Goal: Communication & Community: Answer question/provide support

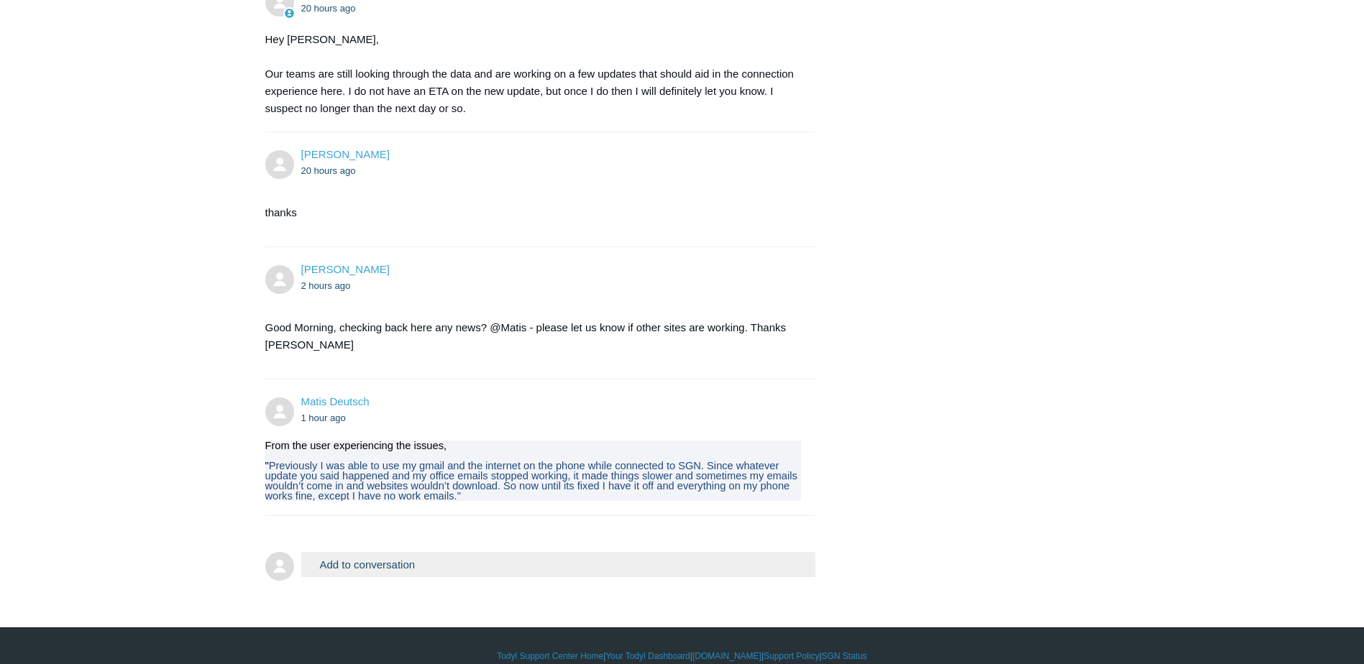
scroll to position [1990, 0]
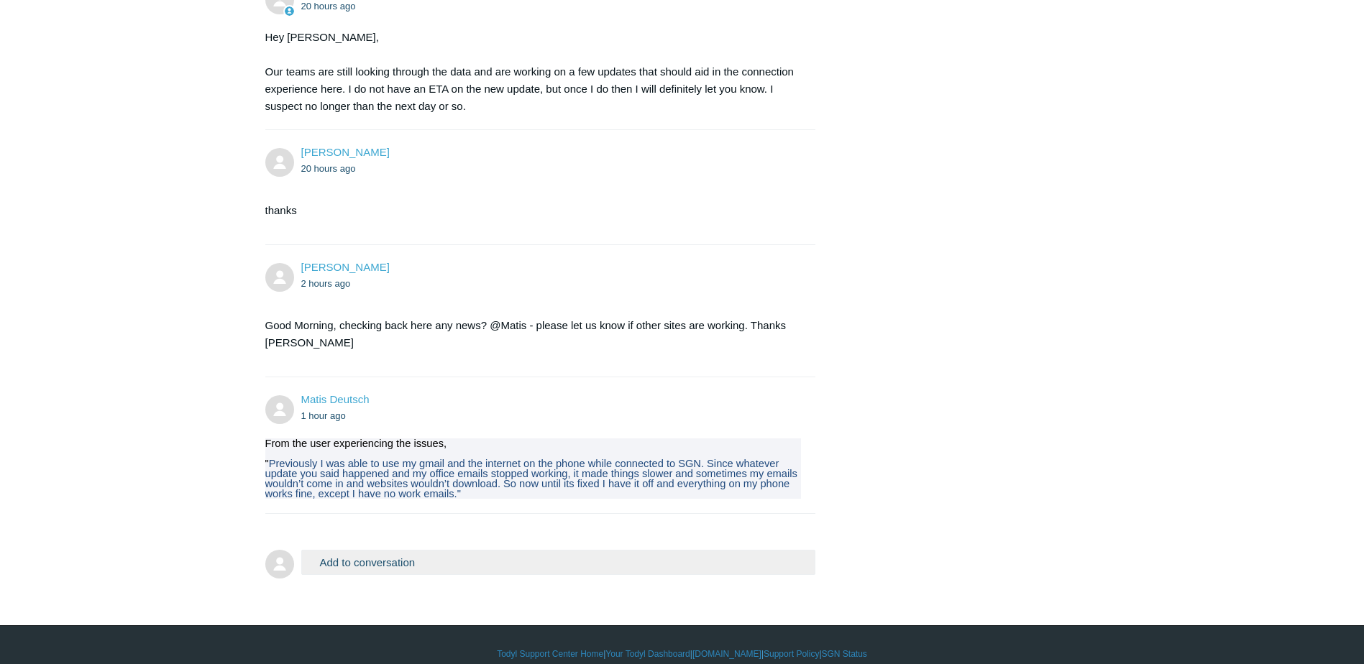
click at [442, 550] on button "Add to conversation" at bounding box center [558, 562] width 515 height 25
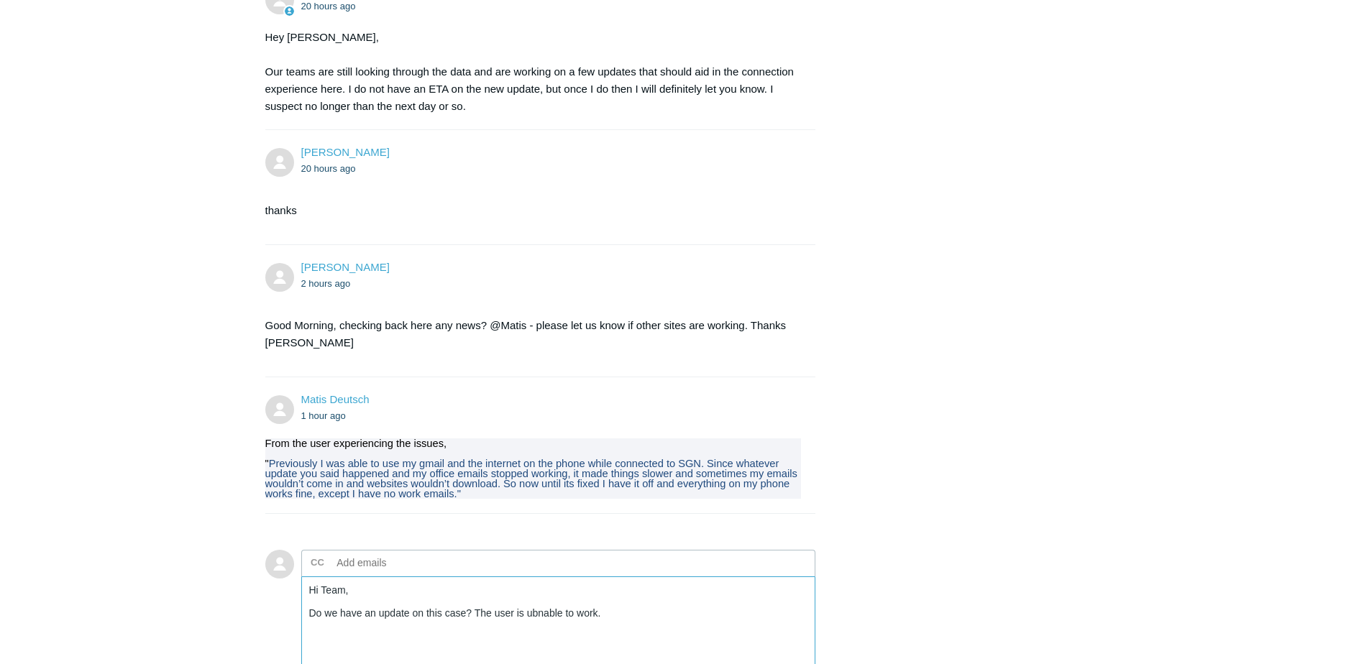
click at [533, 595] on textarea "Hi Team, Do we have an update on this case? The user is ubnable to work." at bounding box center [558, 625] width 515 height 97
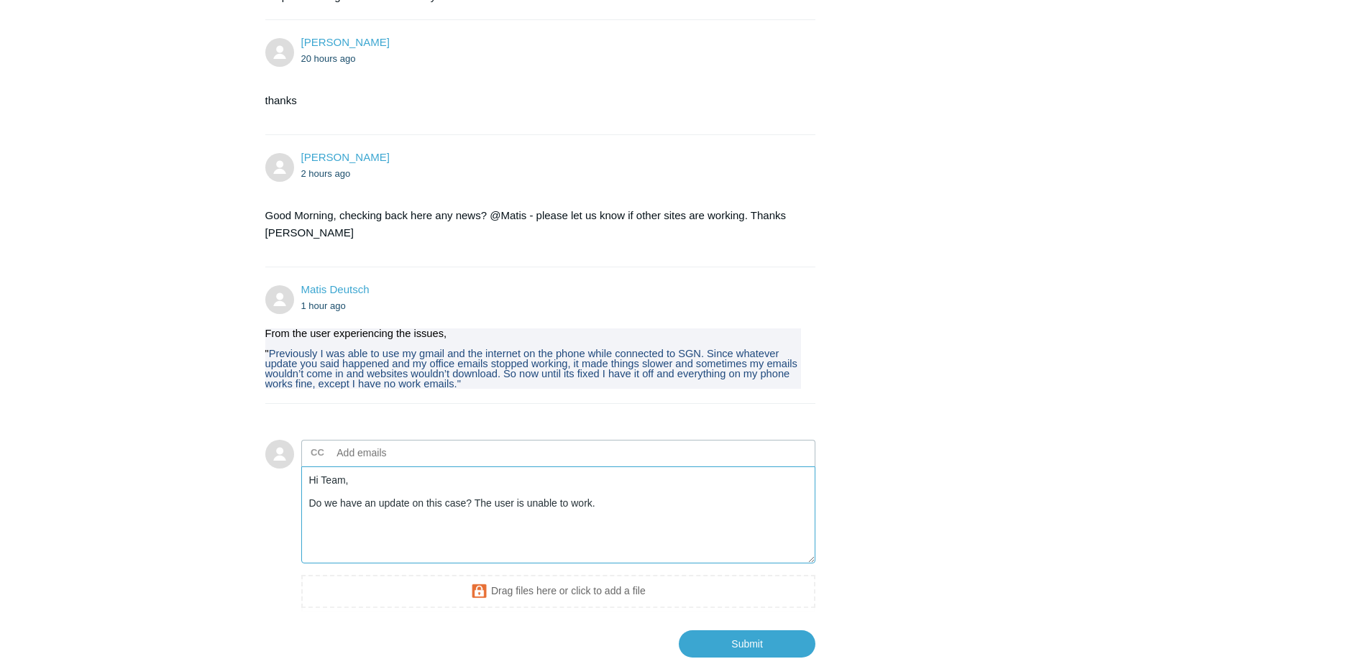
scroll to position [2176, 0]
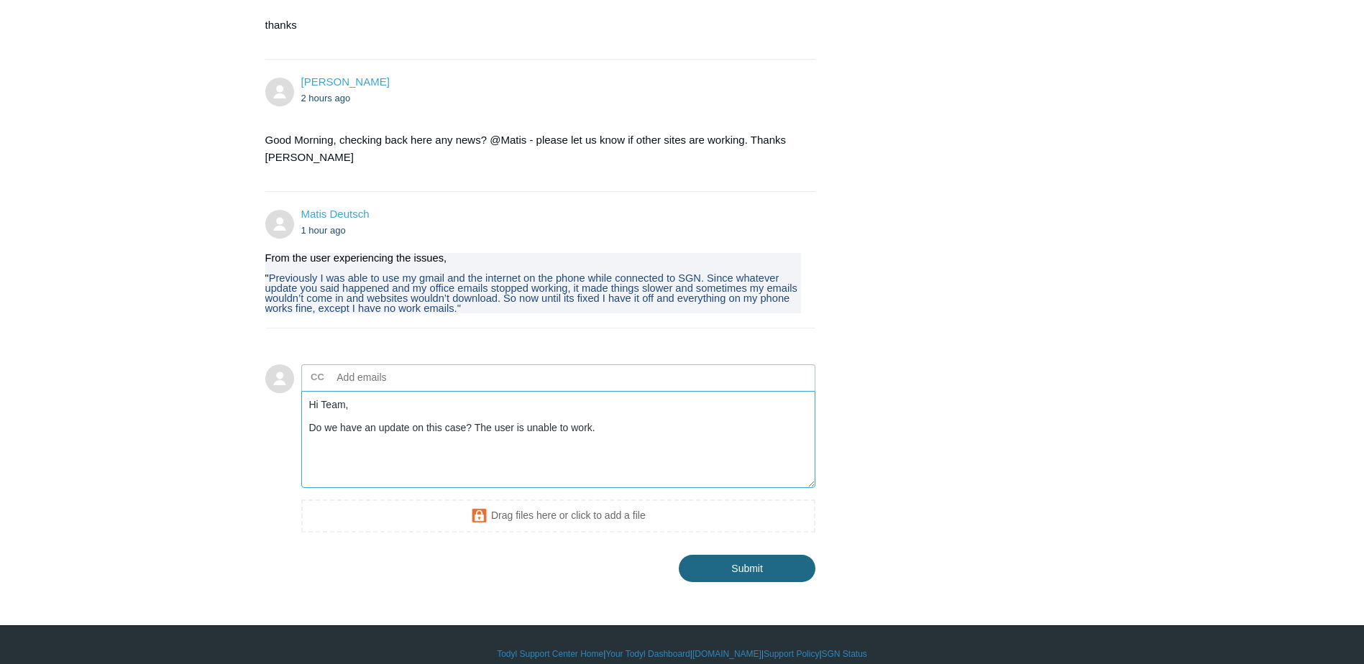
type textarea "Hi Team, Do we have an update on this case? The user is unable to work."
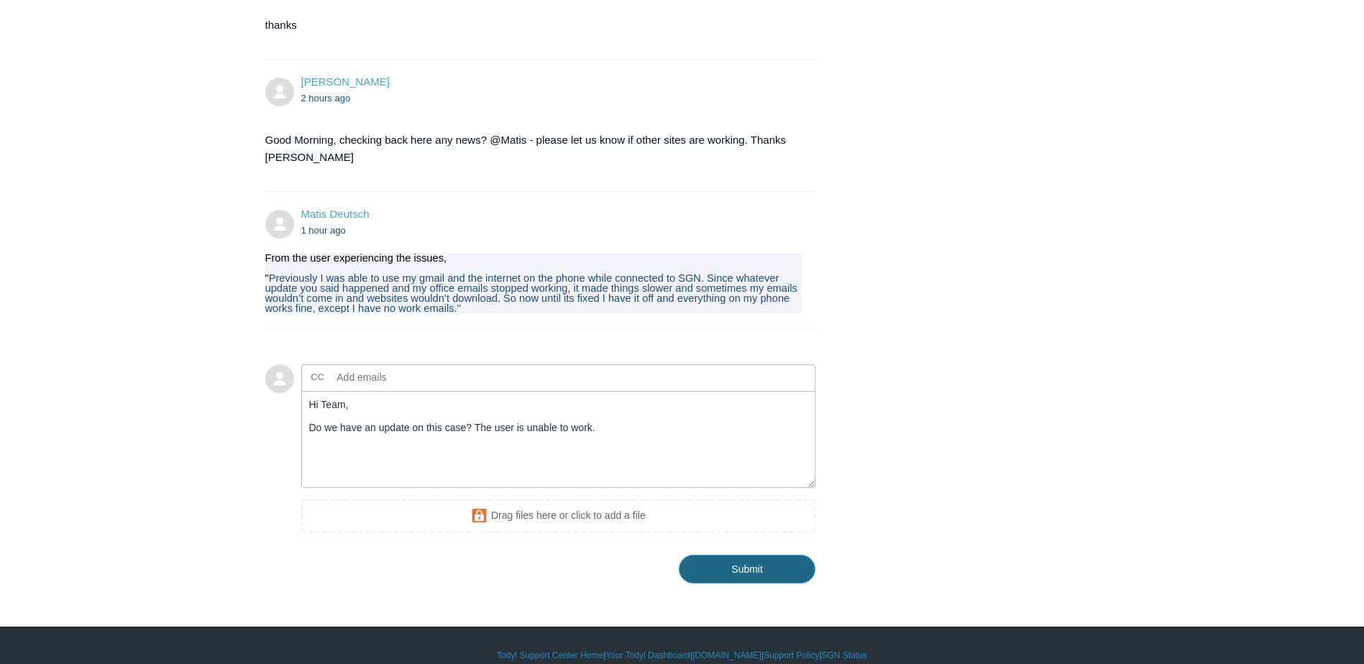
click at [720, 555] on input "Submit" at bounding box center [747, 569] width 137 height 29
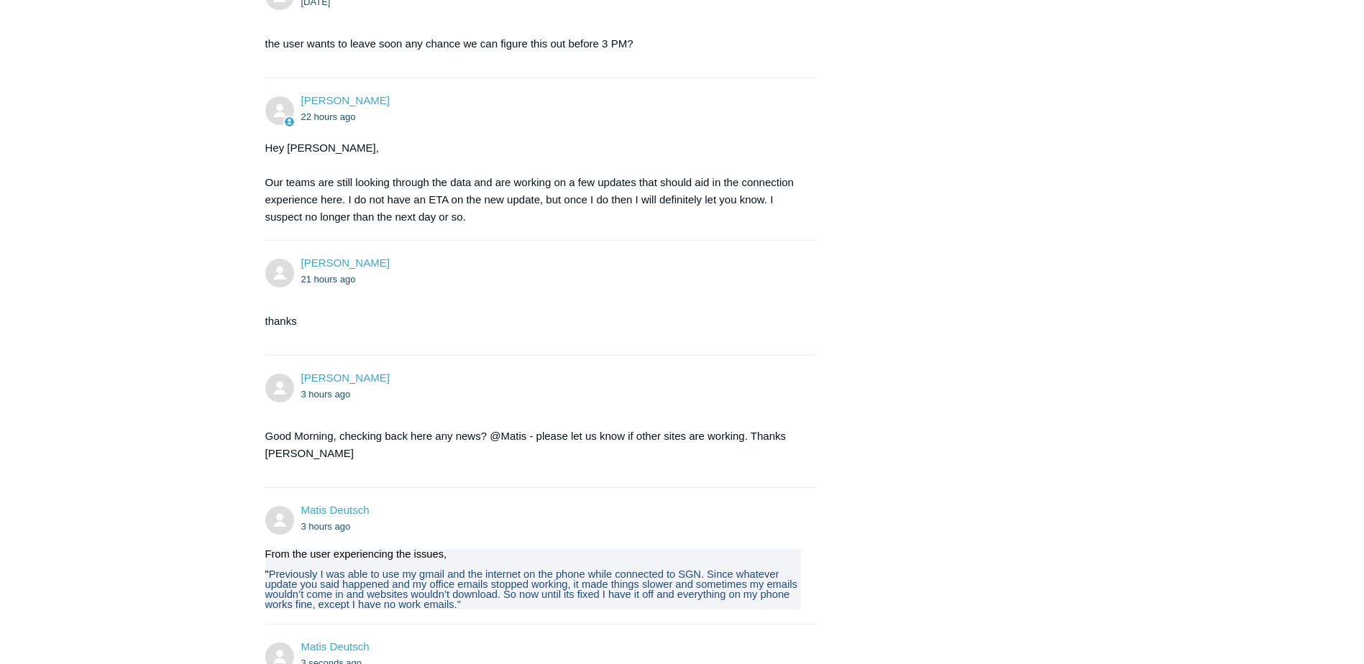
scroll to position [2133, 0]
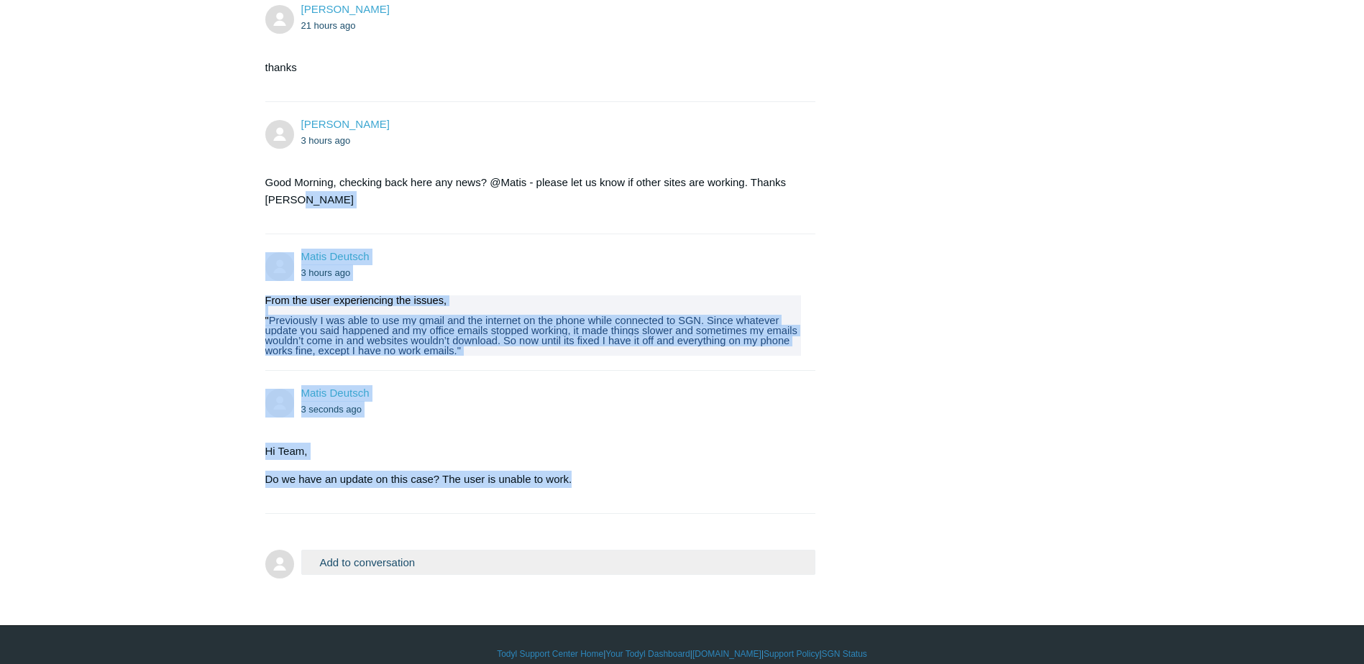
drag, startPoint x: 576, startPoint y: 461, endPoint x: 439, endPoint y: 188, distance: 304.8
click at [717, 432] on section "Hi Team, Do we have an update on this case? The user is unable to work." at bounding box center [533, 465] width 536 height 67
